Goal: Task Accomplishment & Management: Use online tool/utility

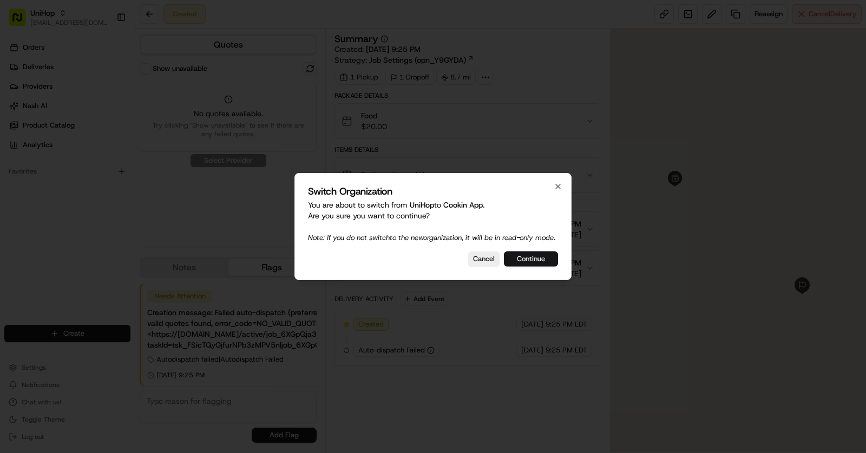
click at [512, 263] on button "Continue" at bounding box center [531, 259] width 54 height 15
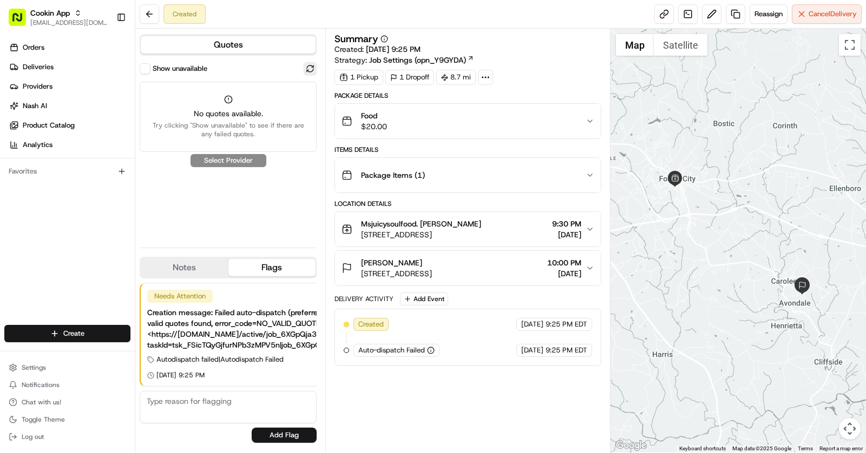
click at [307, 69] on button at bounding box center [310, 68] width 13 height 13
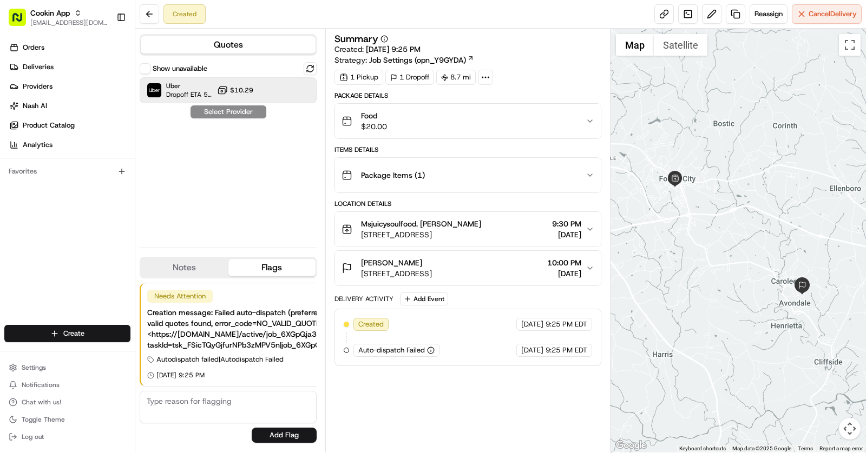
click at [224, 91] on icon at bounding box center [222, 90] width 11 height 11
click at [87, 365] on button "Settings" at bounding box center [67, 367] width 126 height 15
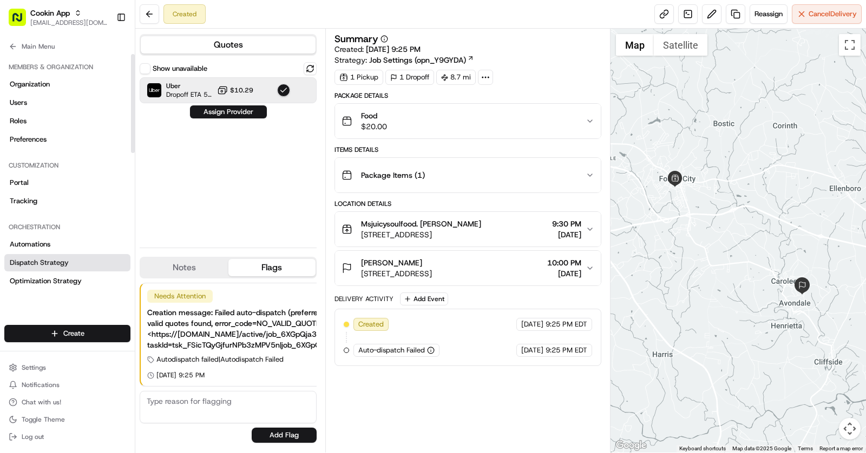
click at [69, 262] on link "Dispatch Strategy" at bounding box center [67, 262] width 126 height 17
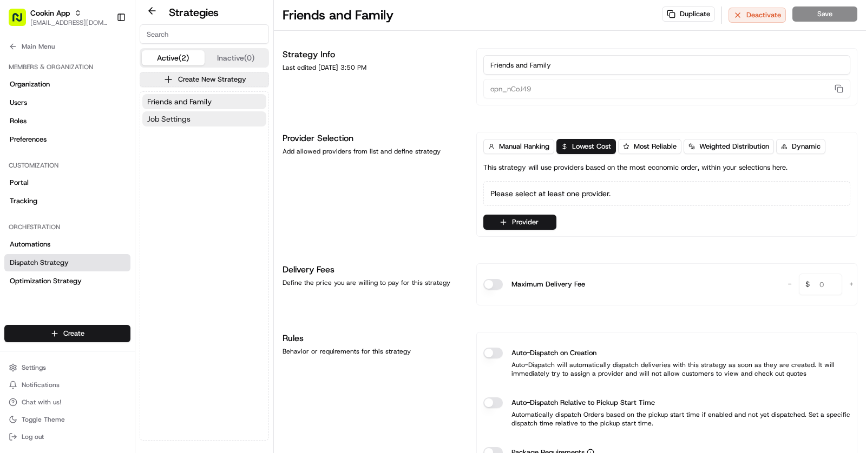
click at [183, 115] on span "Job Settings" at bounding box center [168, 119] width 43 height 11
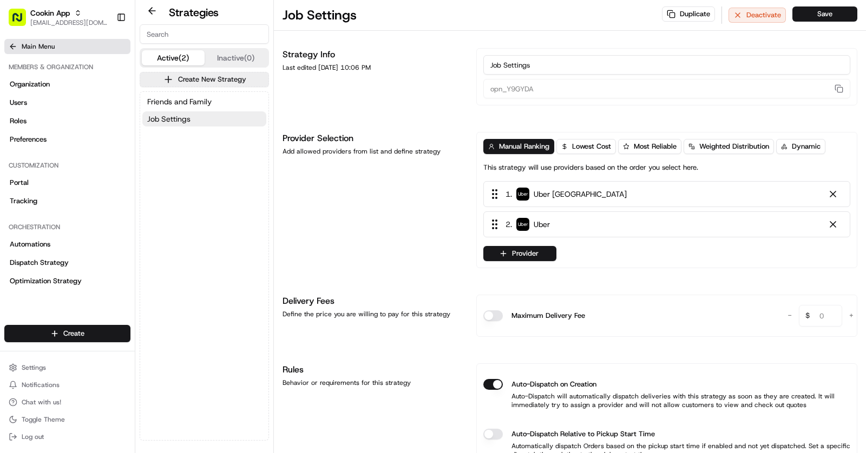
click at [16, 42] on icon at bounding box center [13, 46] width 9 height 9
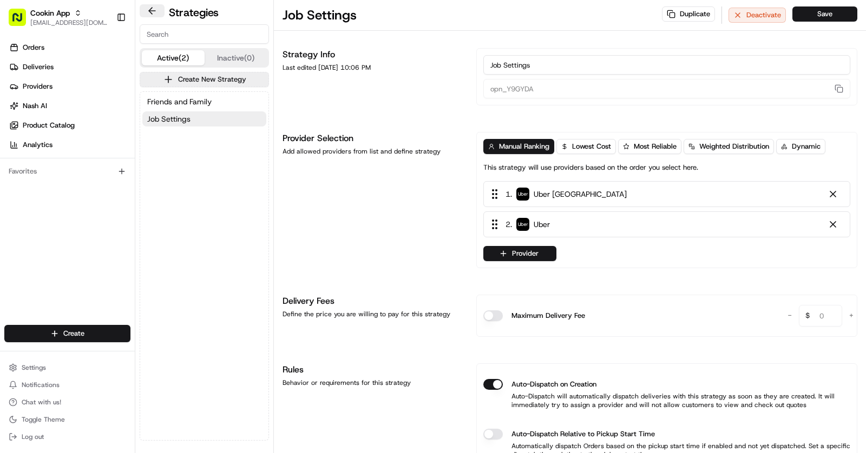
click at [148, 10] on button at bounding box center [152, 10] width 25 height 13
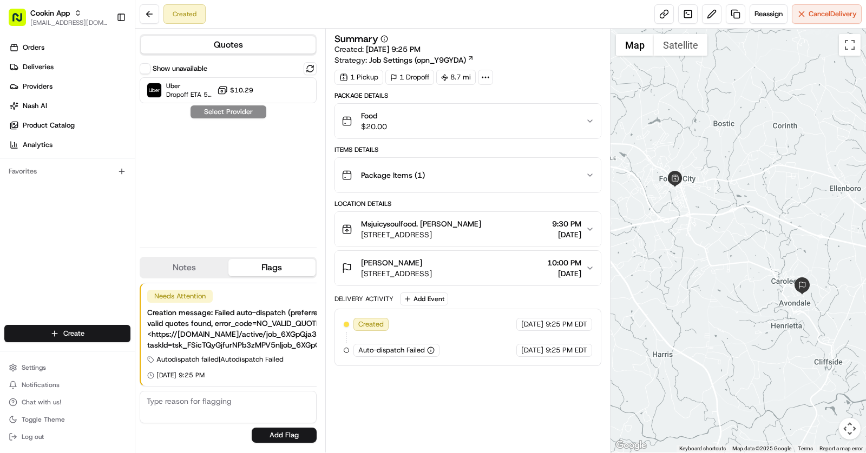
click at [147, 68] on button "Show unavailable" at bounding box center [145, 68] width 11 height 11
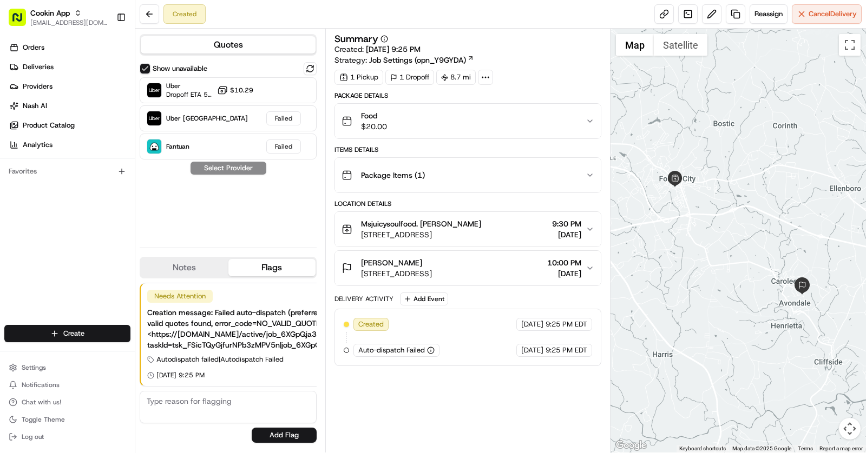
click at [273, 209] on div "Show unavailable Uber Dropoff ETA 54 minutes $10.29 Uber [GEOGRAPHIC_DATA] Fail…" at bounding box center [228, 150] width 177 height 177
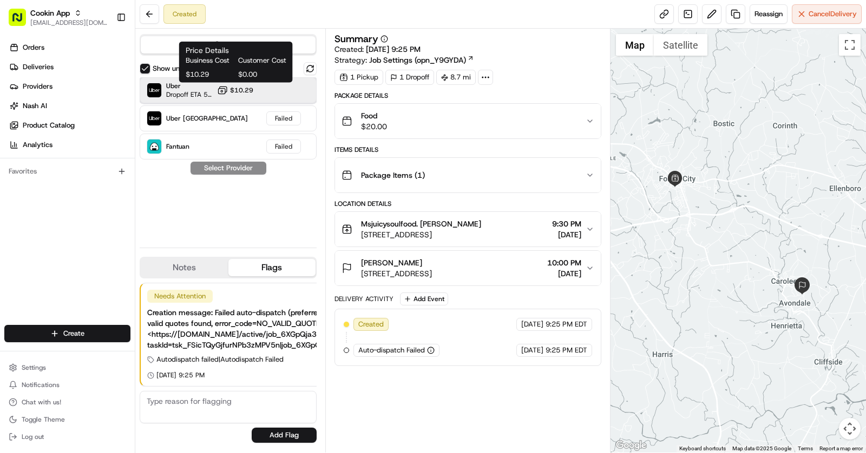
click at [214, 87] on div "Uber Dropoff ETA 54 minutes $10.29" at bounding box center [228, 90] width 177 height 26
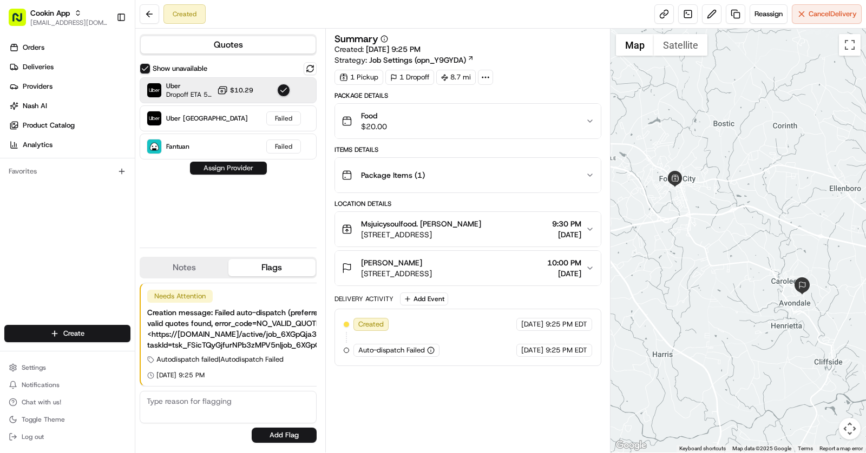
click at [233, 165] on button "Assign Provider" at bounding box center [228, 168] width 77 height 13
